Goal: Complete application form

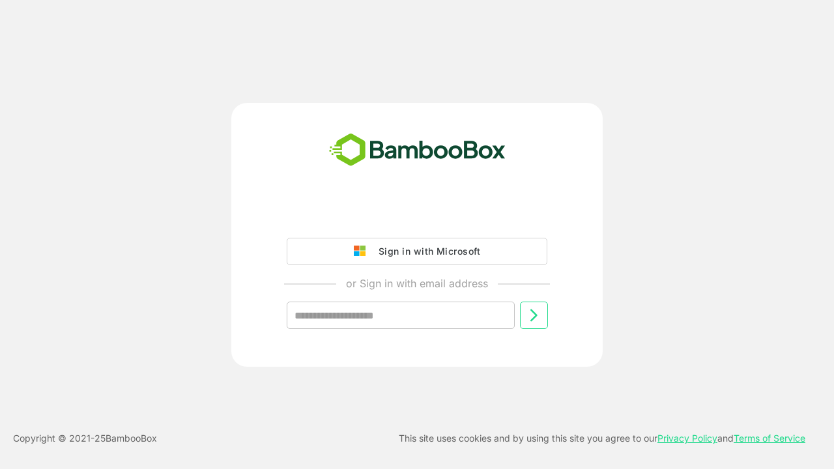
type input "**********"
click at [534, 315] on icon at bounding box center [534, 316] width 16 height 16
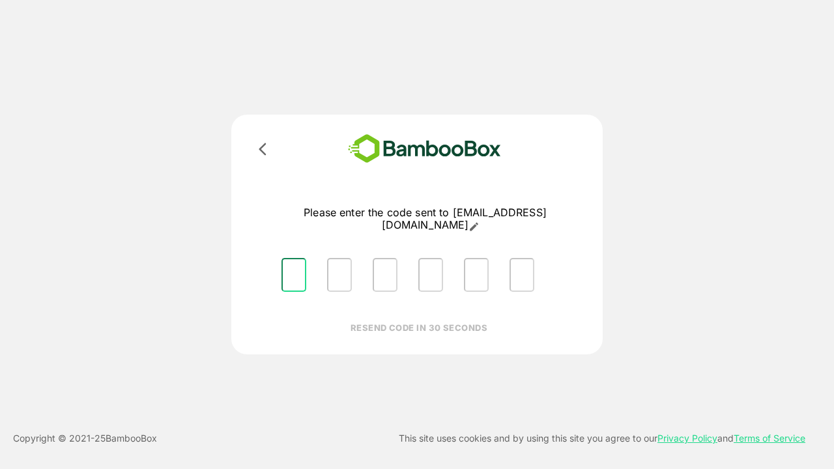
type input "*"
